Goal: Task Accomplishment & Management: Use online tool/utility

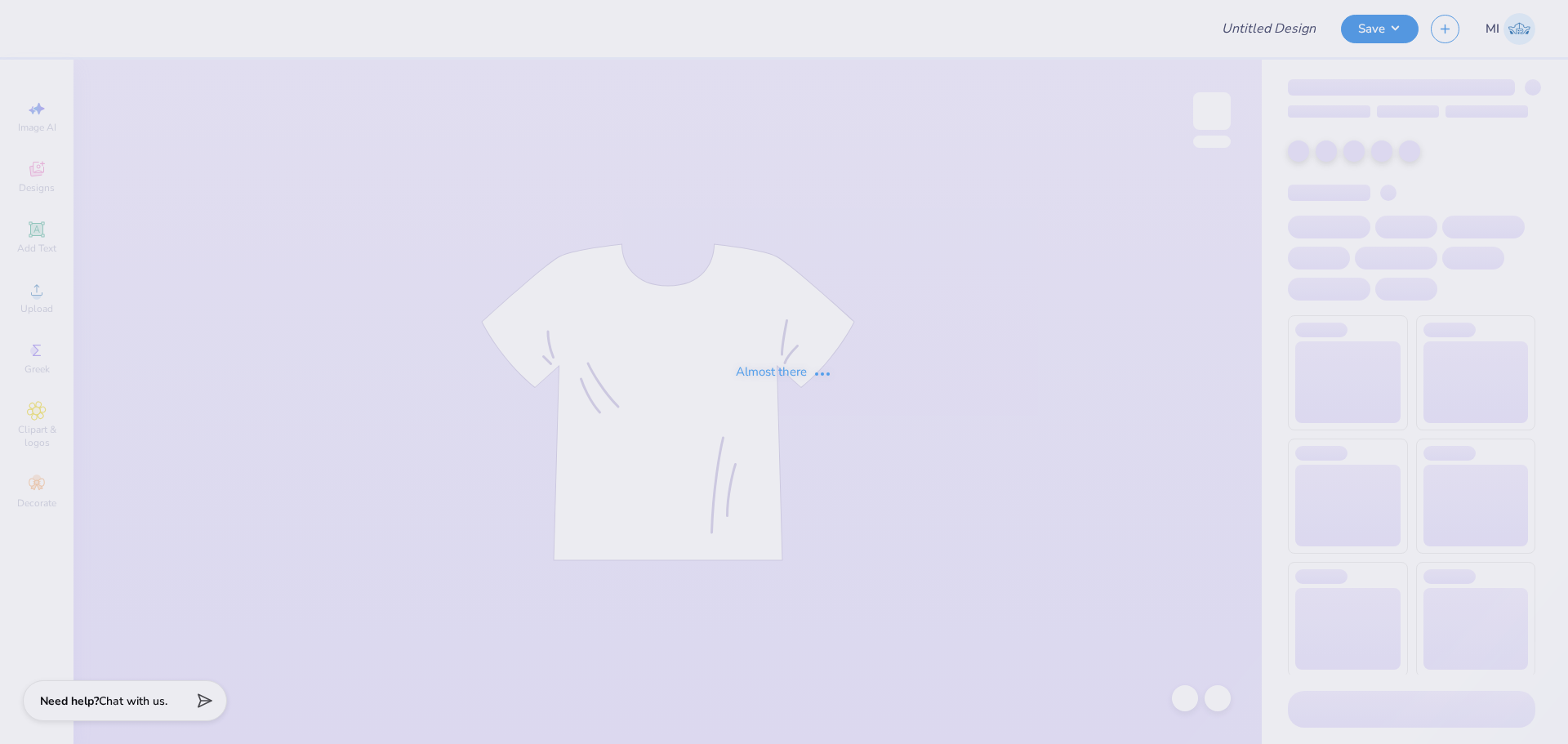
type input "AOII Sweatshirts Fall 2025"
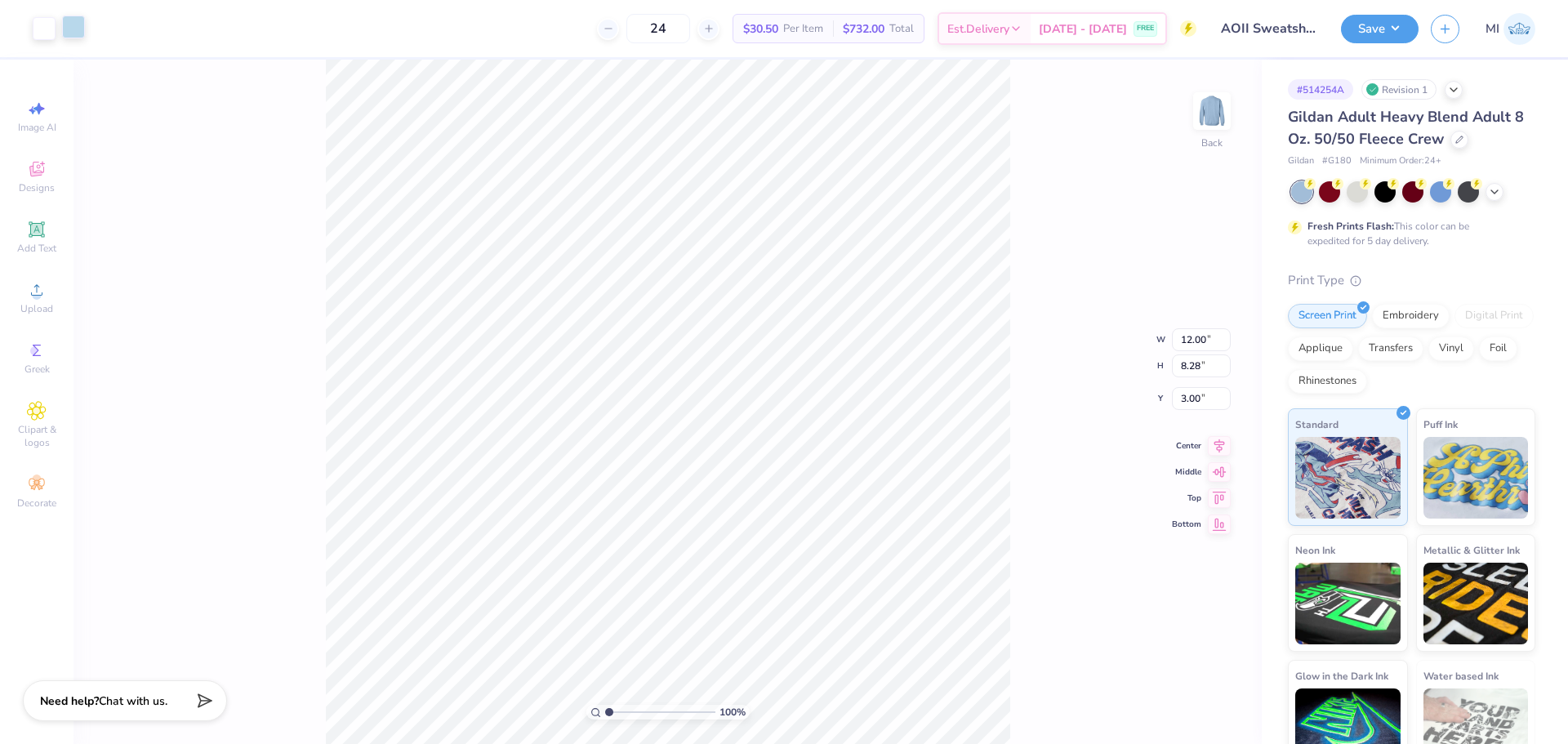
click at [66, 29] on div at bounding box center [73, 27] width 22 height 22
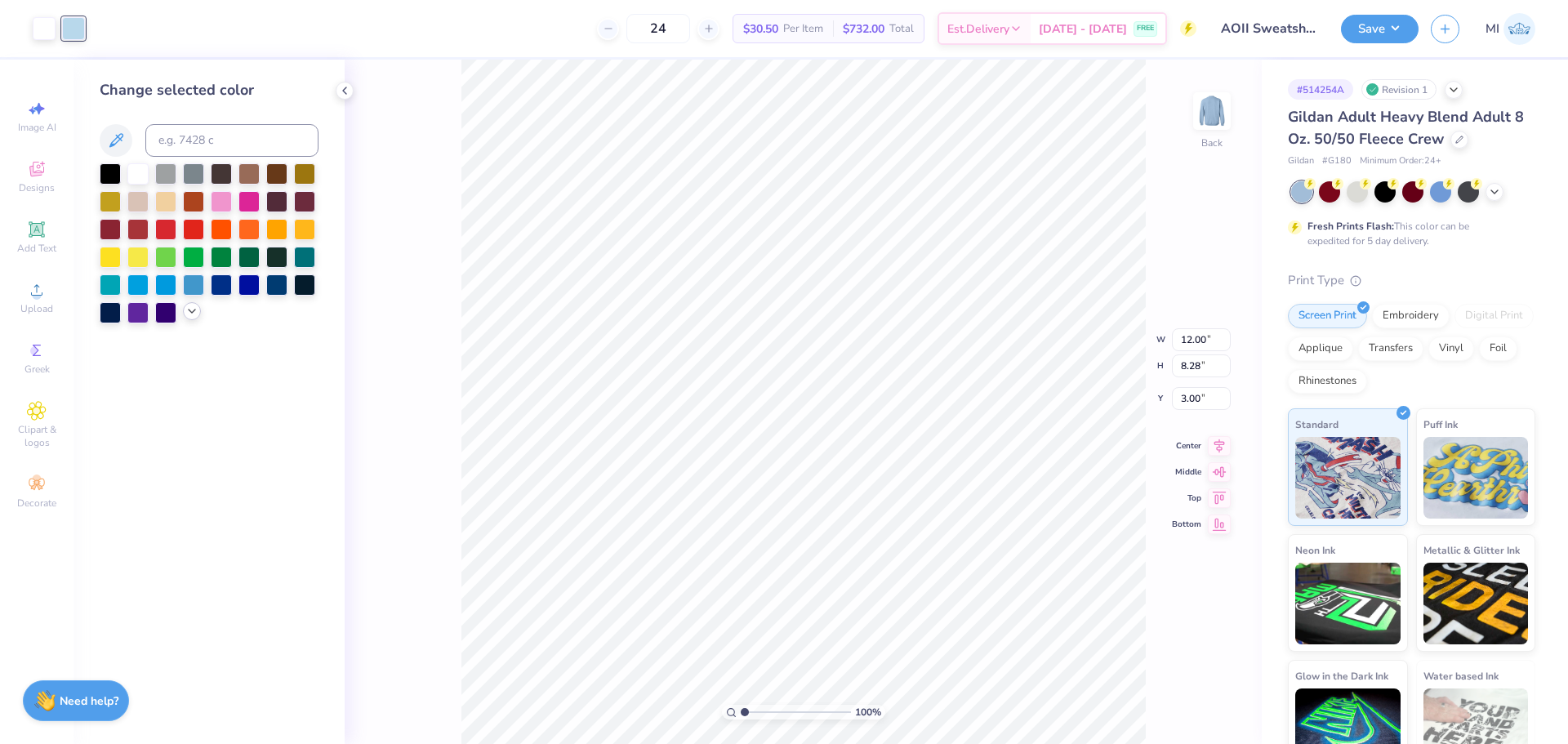
click at [185, 320] on div at bounding box center [209, 243] width 219 height 160
click at [193, 306] on icon at bounding box center [192, 311] width 13 height 13
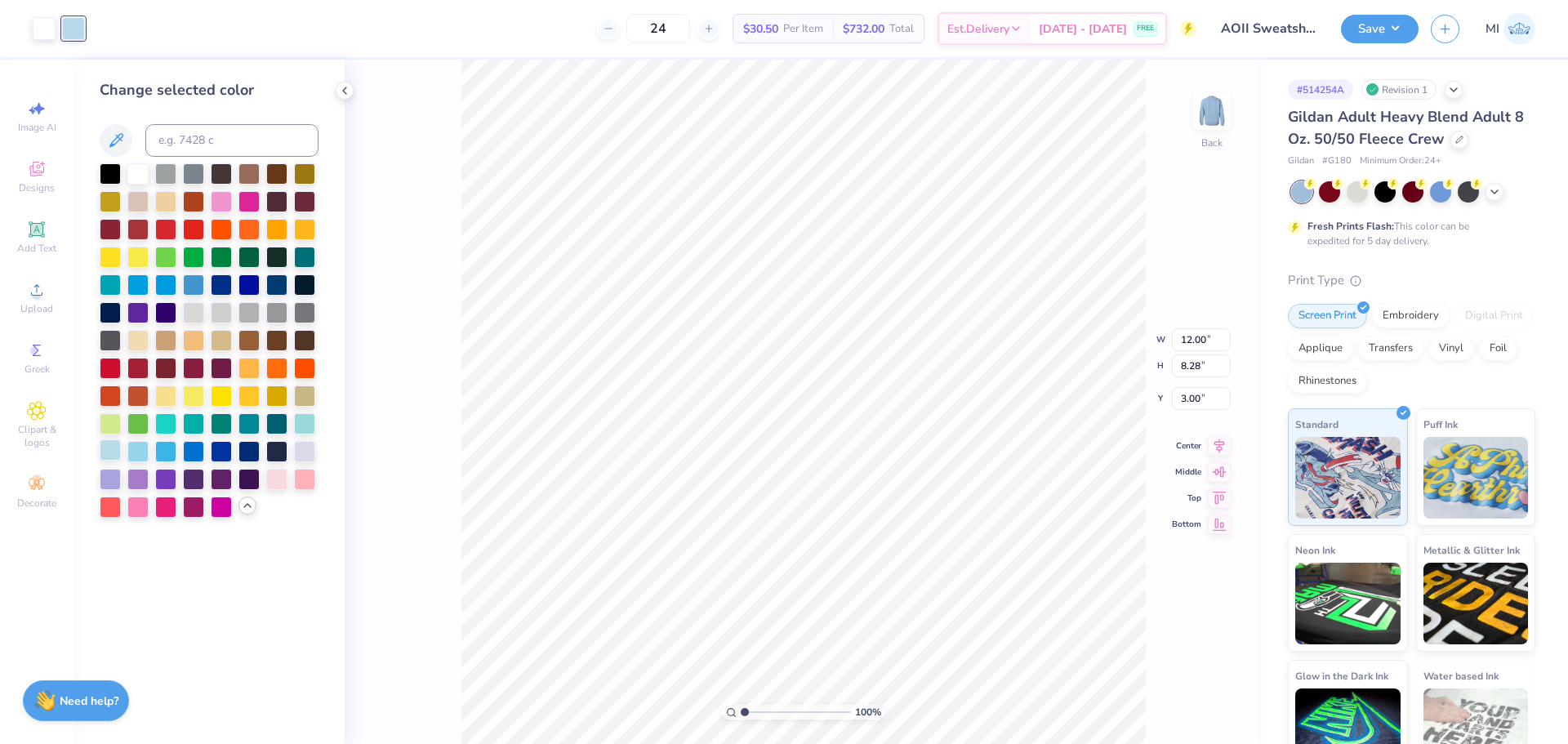
click at [107, 451] on div at bounding box center [110, 450] width 21 height 21
click at [111, 454] on div at bounding box center [110, 450] width 21 height 21
click at [138, 453] on div at bounding box center [137, 450] width 21 height 21
click at [103, 449] on div at bounding box center [110, 450] width 21 height 21
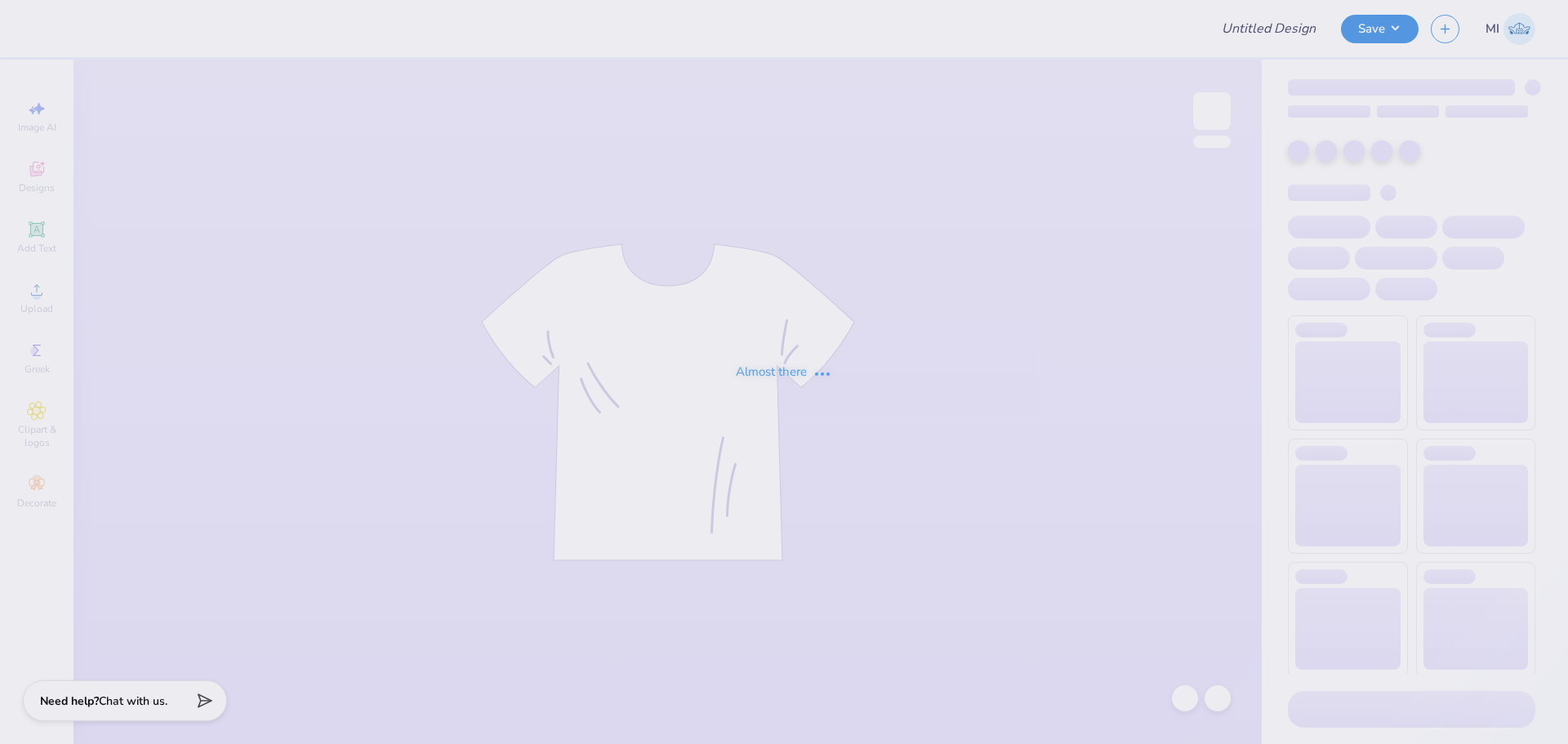
type input "[GEOGRAPHIC_DATA] : [PERSON_NAME]"
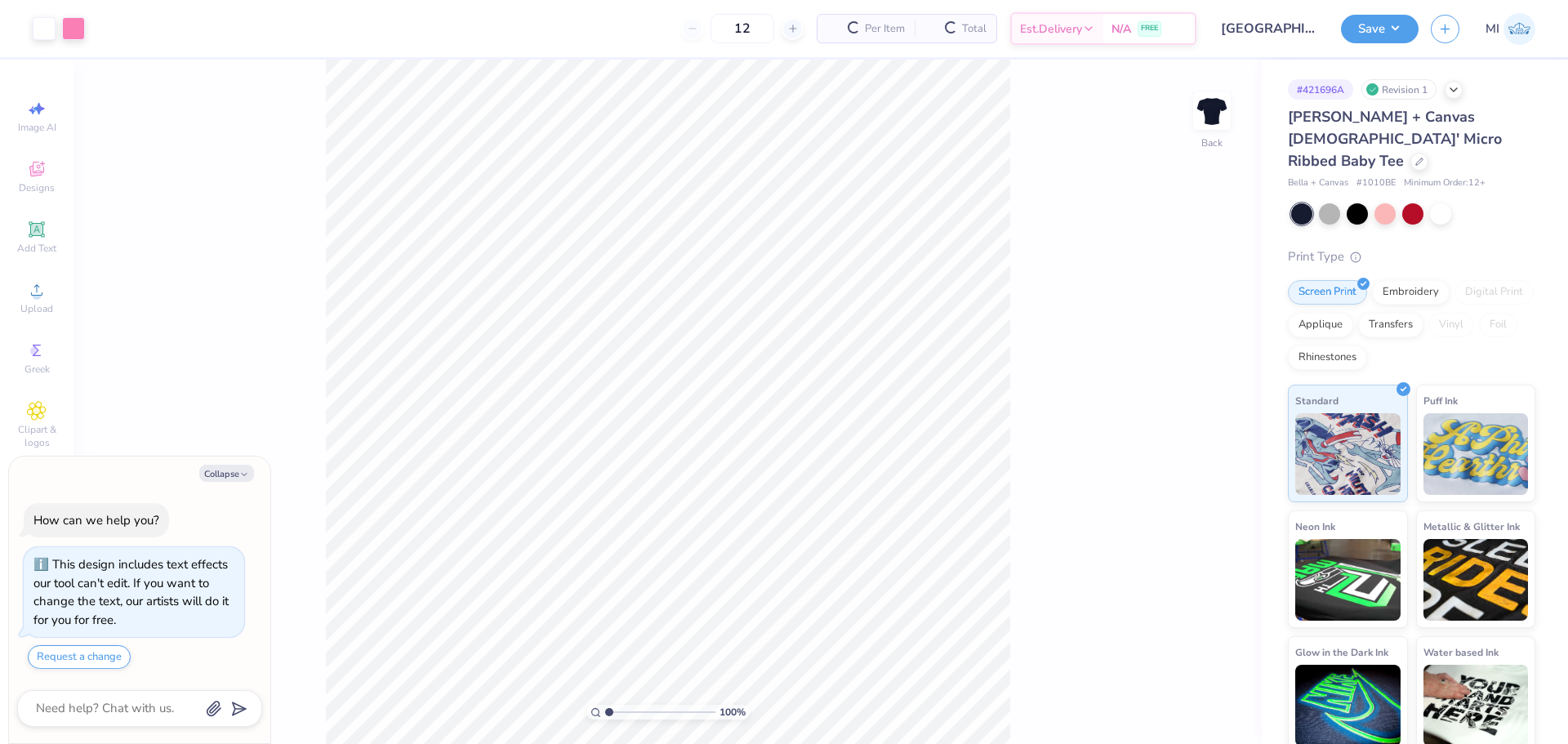
type textarea "x"
type input "2.01445811466782"
type textarea "x"
type input "2.01445811466782"
type textarea "x"
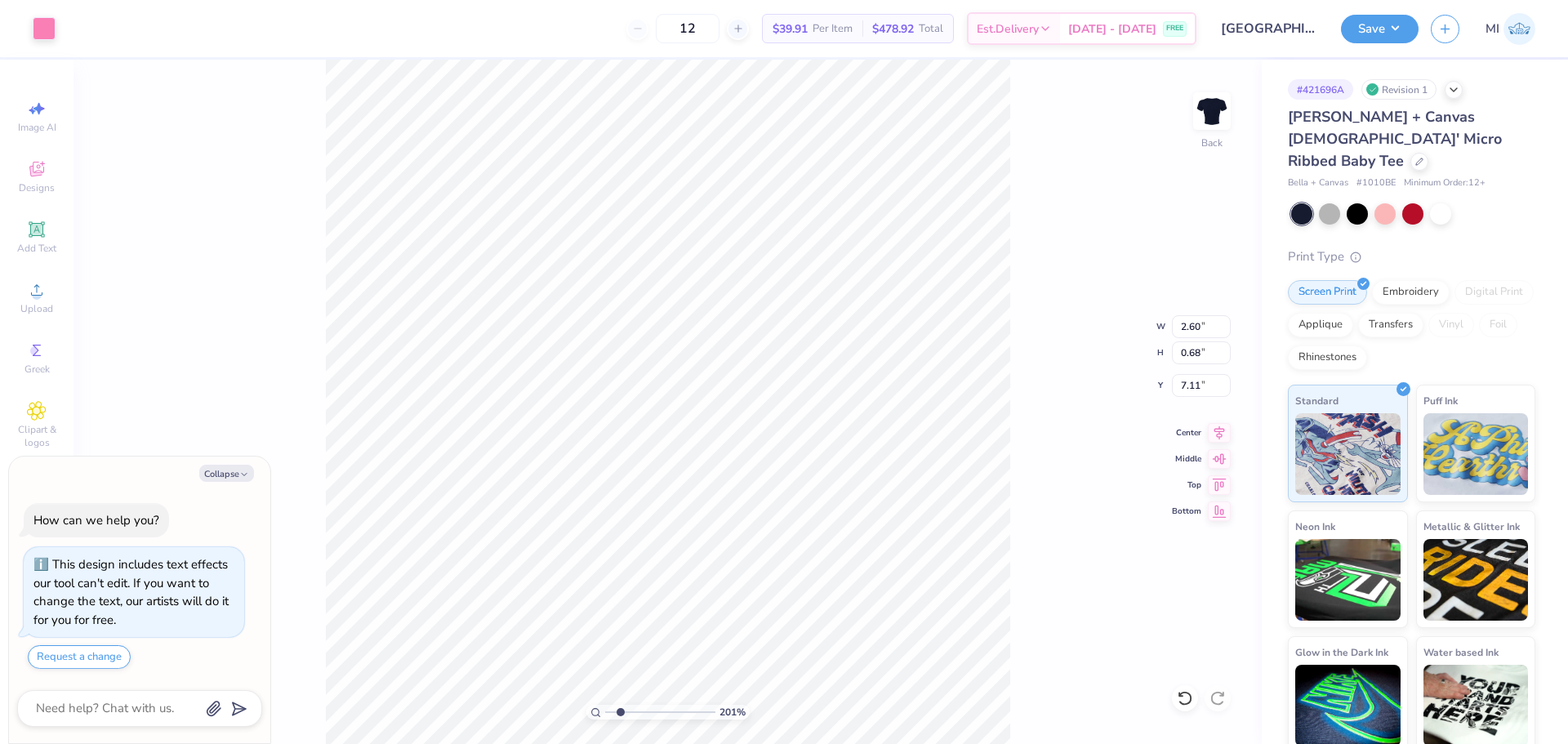
type input "2.01445811466782"
type input "2.60"
type input "0.68"
type input "7.11"
type textarea "x"
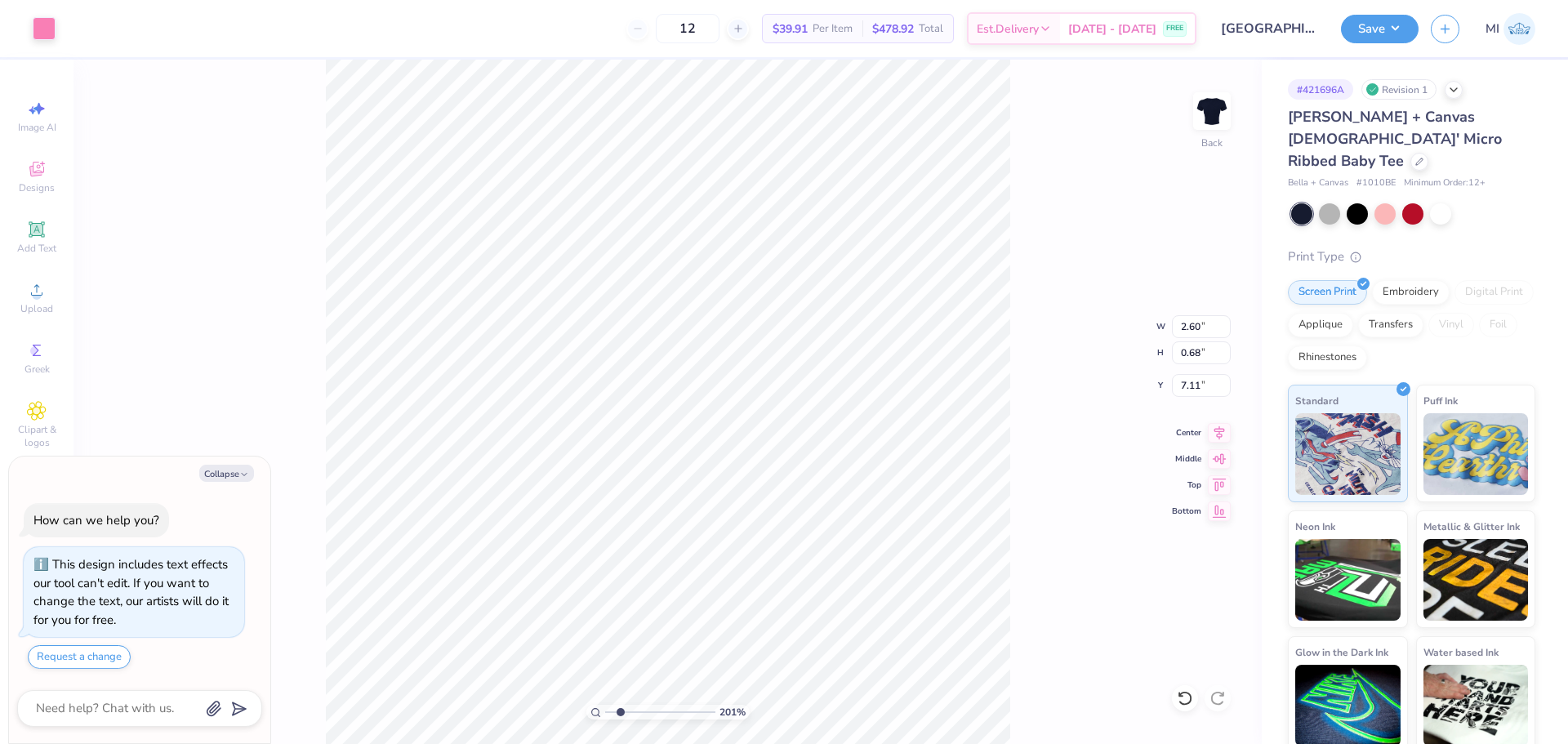
type input "2.01445811466782"
type textarea "x"
type input "2.01445811466782"
type input "7.34"
type input "2.01445811466782"
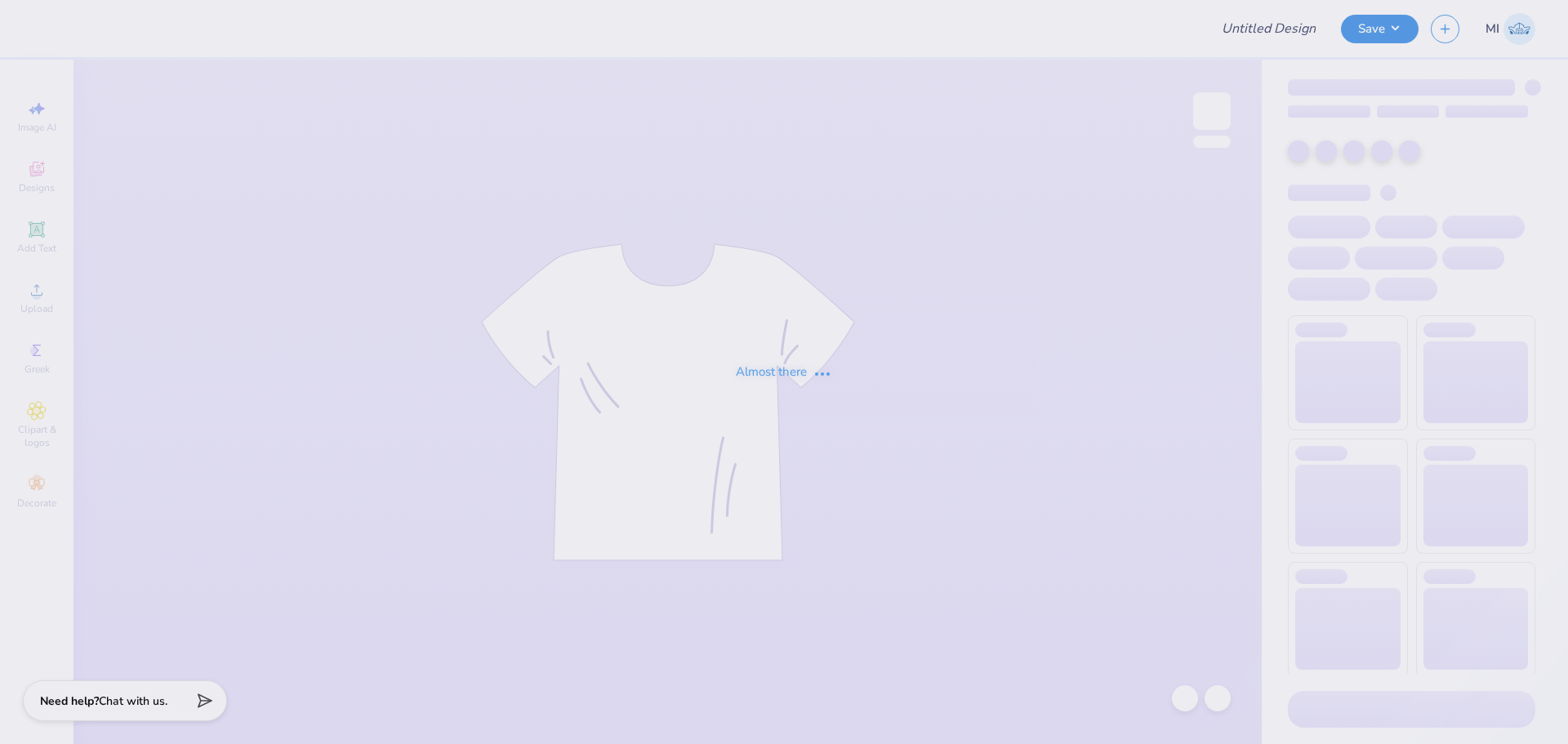
type input "DG do good shirt"
type input "24"
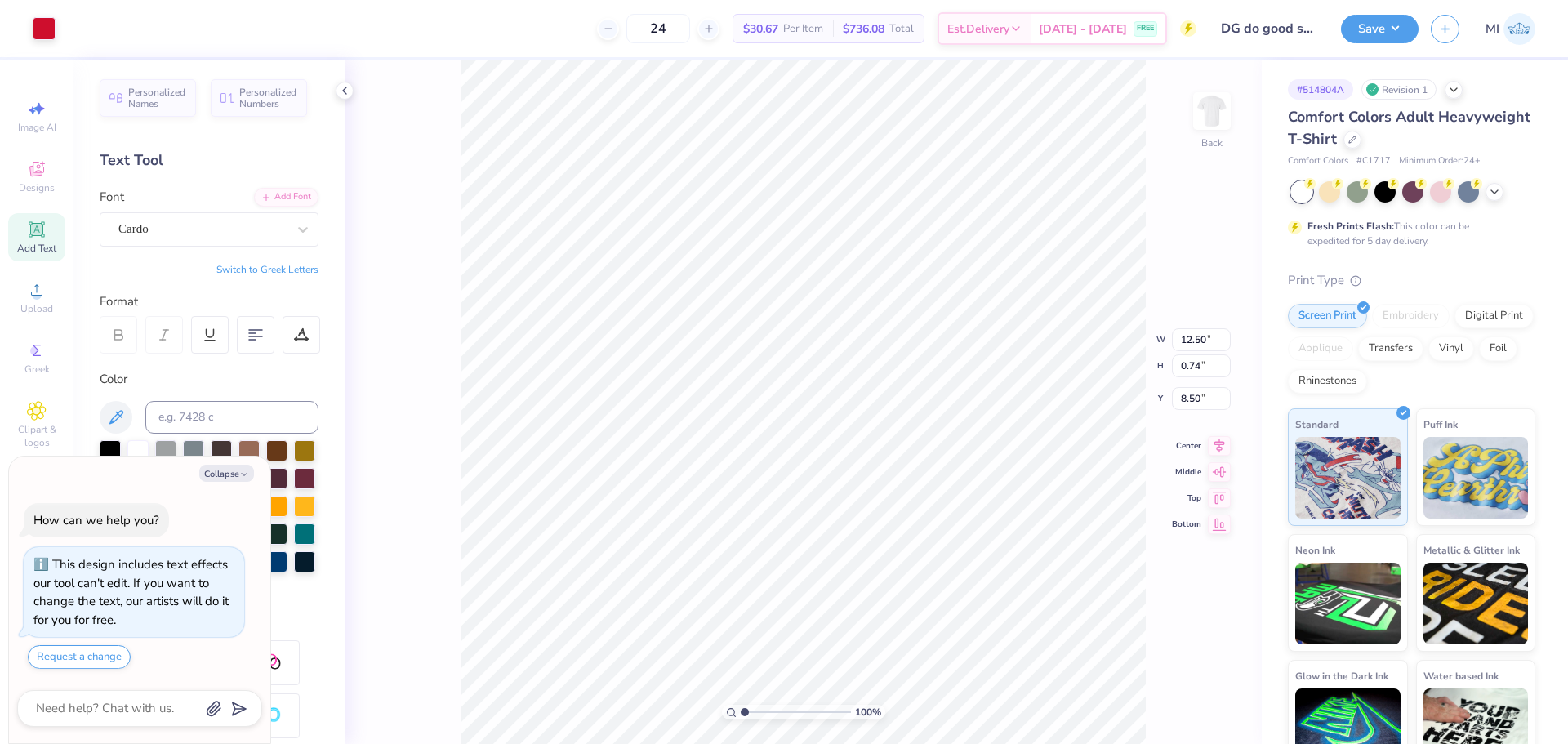
scroll to position [14, 4]
type textarea "x"
type input "3.32211092047231"
type textarea "x"
type input "3.32211092047231"
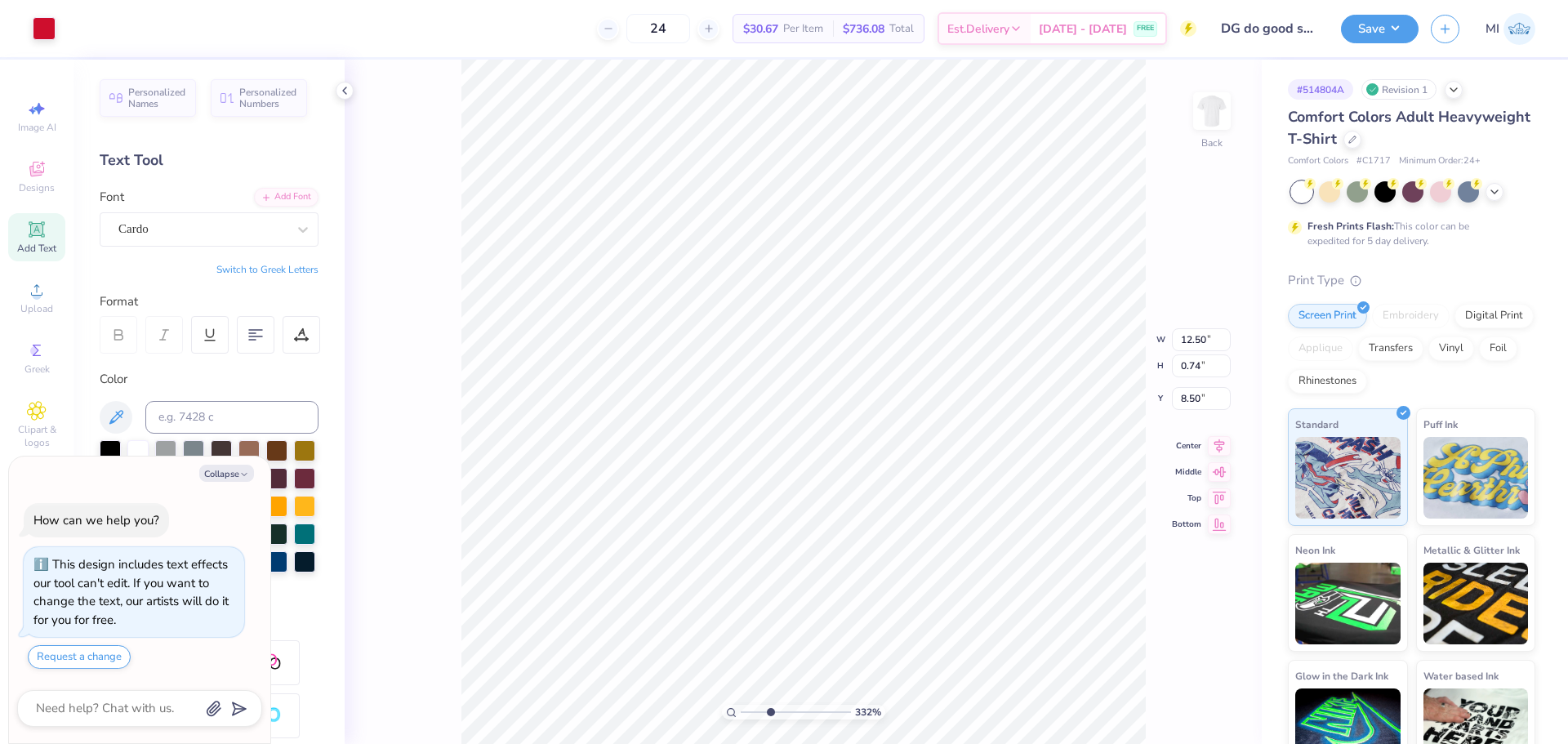
type textarea "x"
type input "3.32211092047231"
type textarea "x"
type input "3.32211092047231"
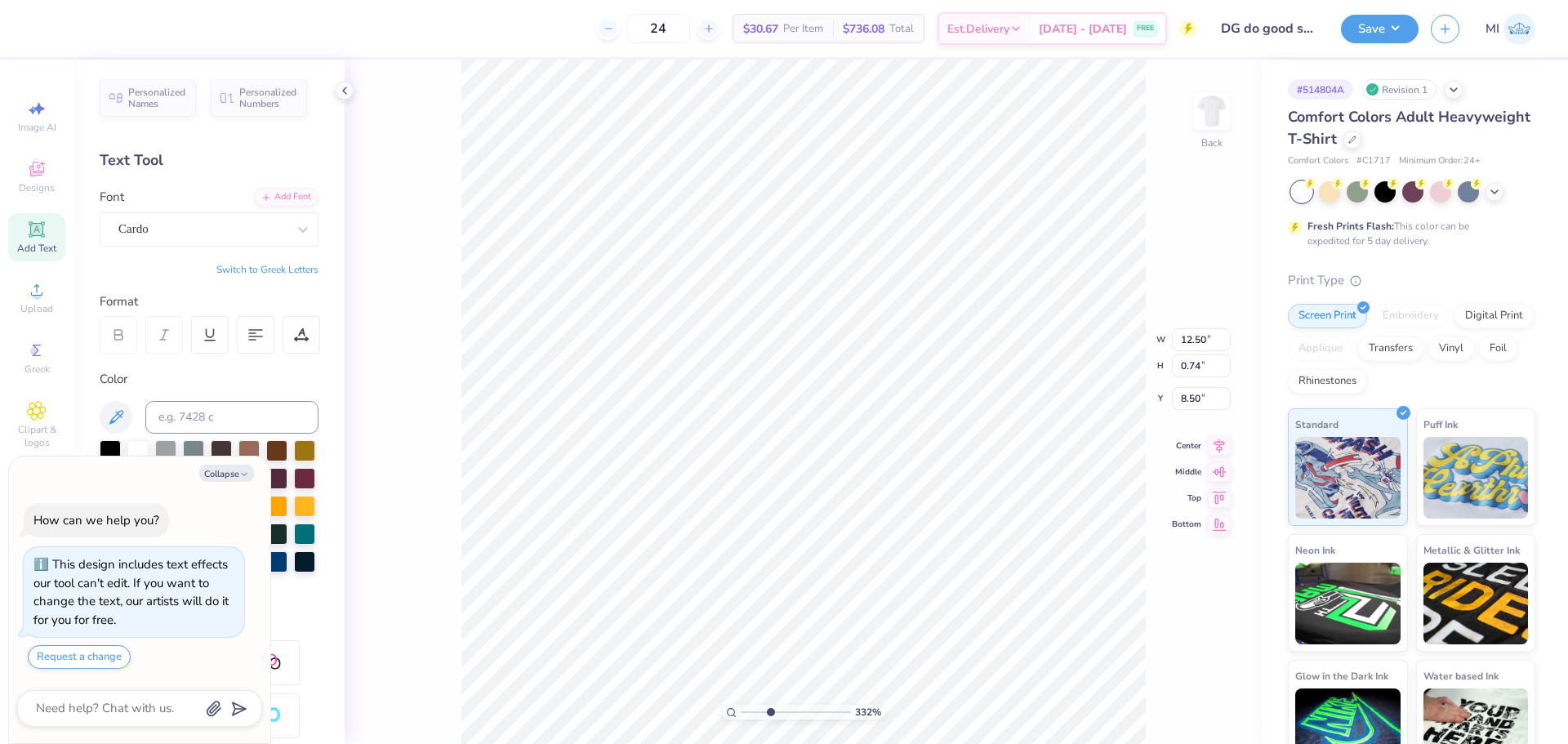
type textarea "AGGIE DELTA GAMMA"
type textarea "x"
type input "3.32211092047231"
type textarea "x"
type input "3.32211092047231"
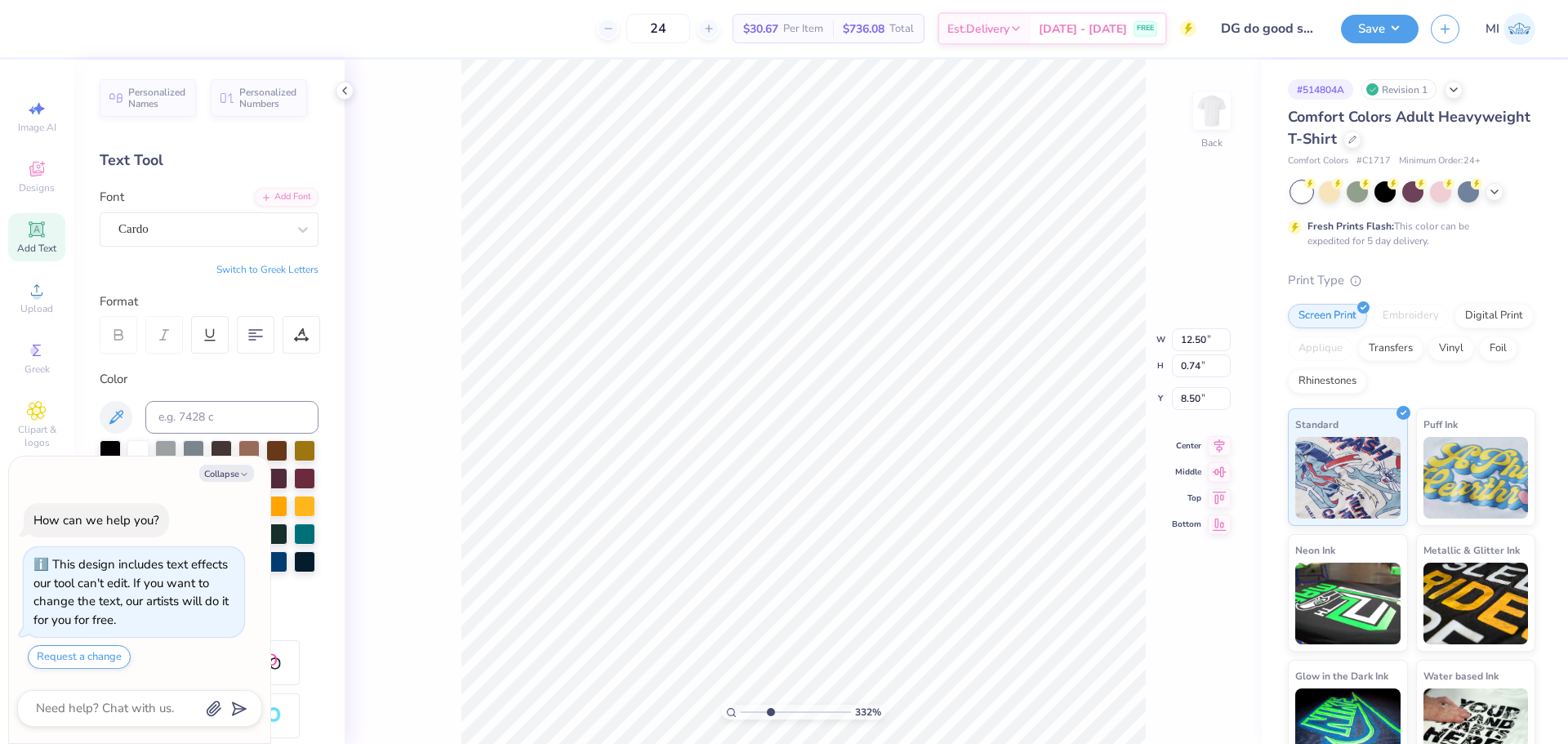
type textarea "x"
type input "3.32211092047231"
type textarea "AGGIE™ DELTA GAMMA"
type textarea "x"
type input "3.32211092047231"
